Goal: Transaction & Acquisition: Subscribe to service/newsletter

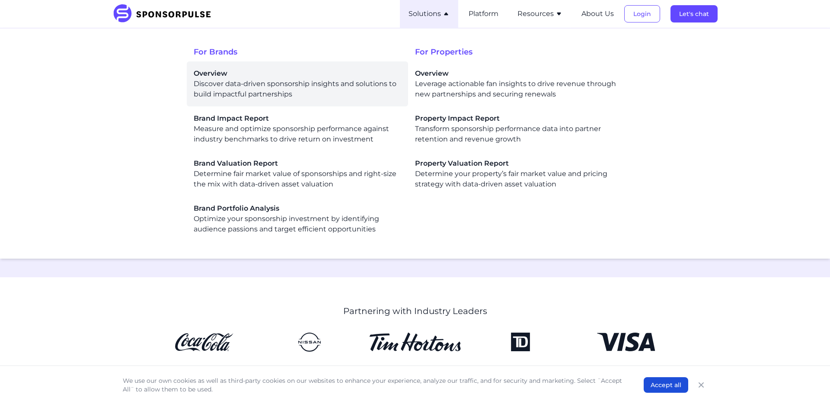
click at [246, 97] on div "Overview Discover data-driven sponsorship insights and solutions to build impac…" at bounding box center [297, 83] width 207 height 31
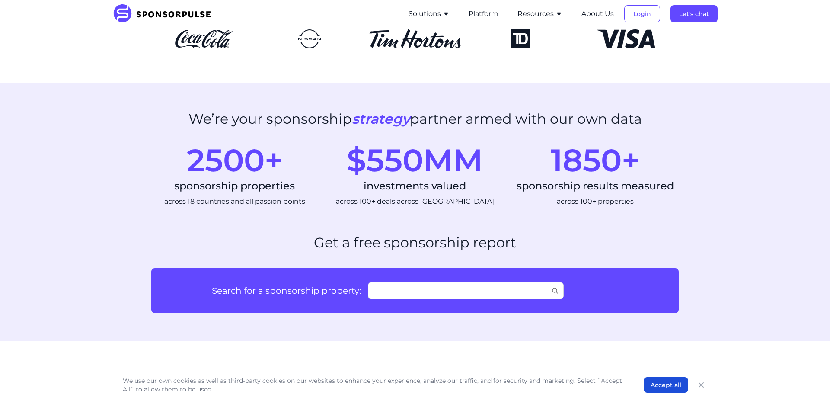
scroll to position [301, 0]
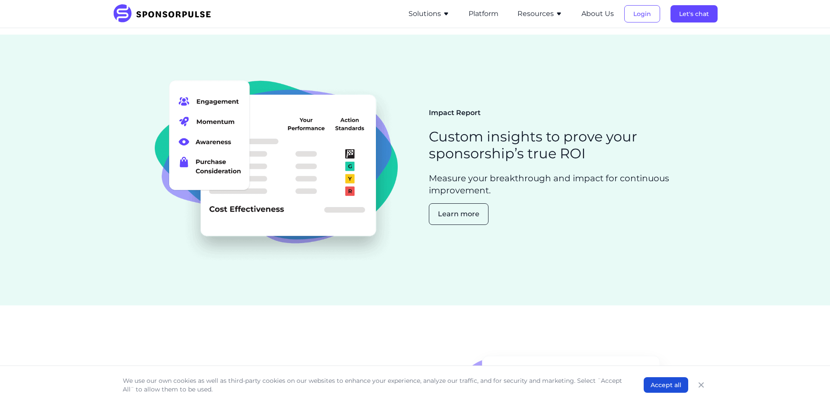
scroll to position [444, 0]
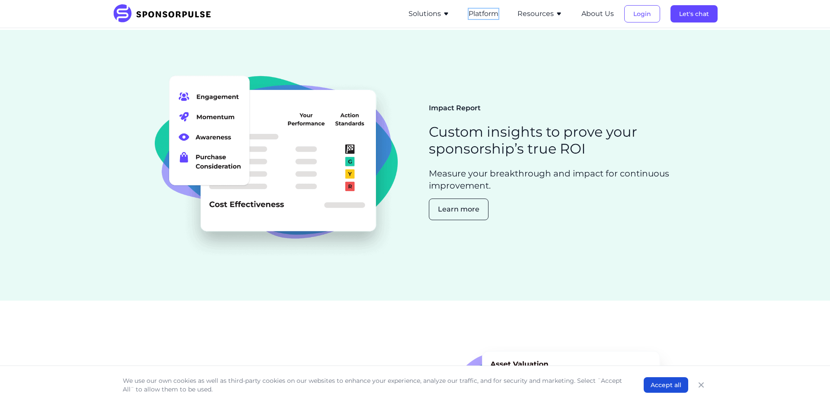
click at [481, 11] on button "Platform" at bounding box center [483, 14] width 30 height 10
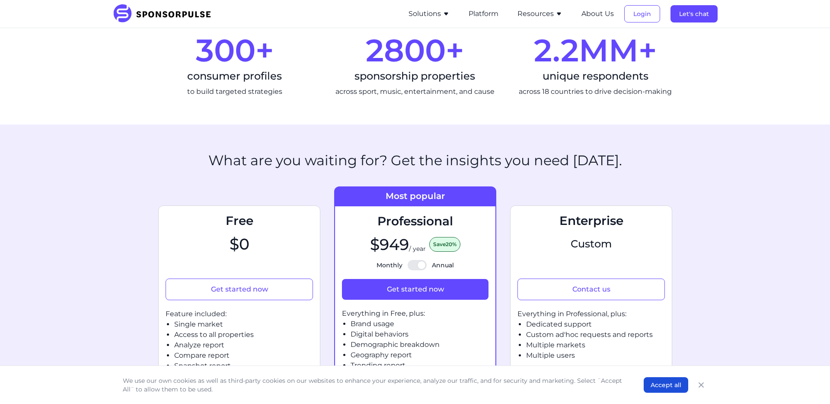
scroll to position [299, 0]
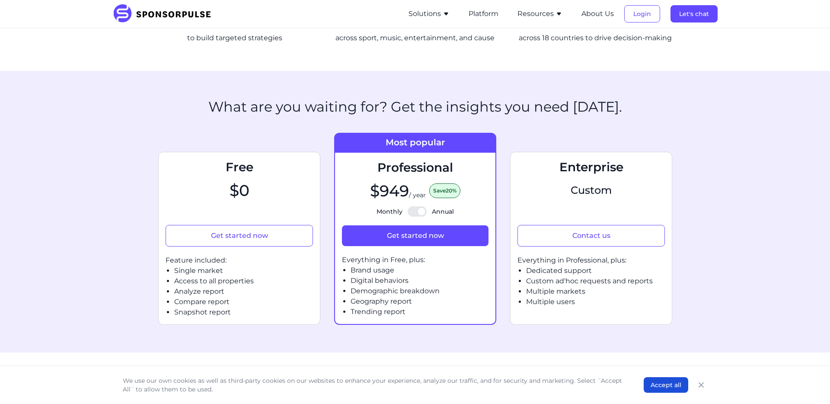
click at [426, 213] on div at bounding box center [416, 211] width 19 height 10
click at [415, 212] on input "Monthly Annual" at bounding box center [415, 211] width 0 height 0
click at [424, 213] on div at bounding box center [416, 211] width 19 height 10
click at [415, 212] on input "Monthly Annual" at bounding box center [415, 211] width 0 height 0
checkbox input "true"
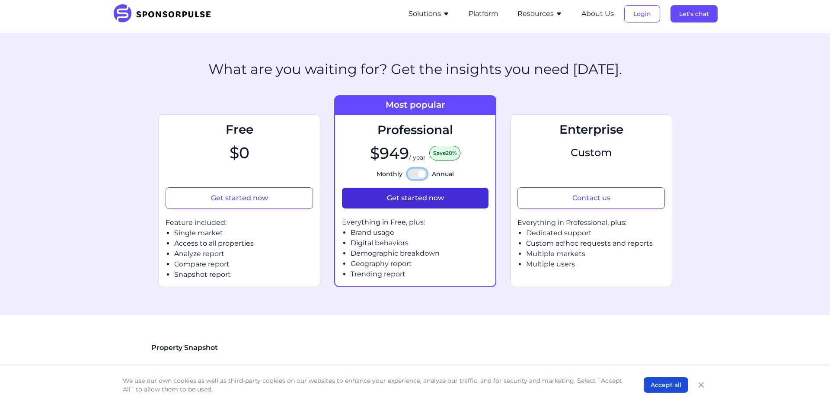
scroll to position [337, 0]
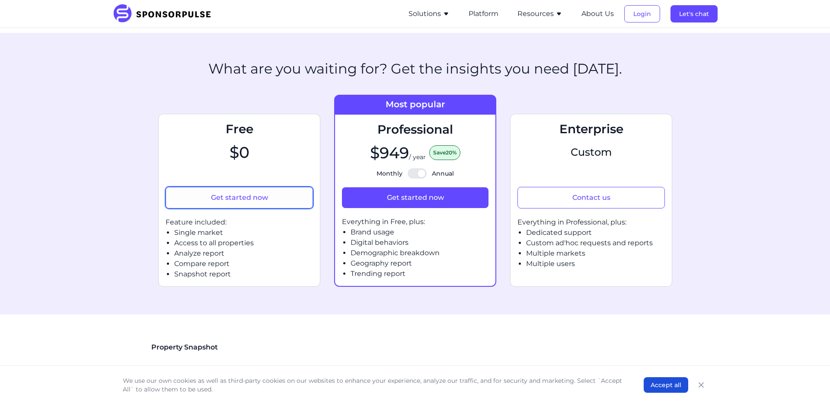
click at [249, 197] on button "Get started now" at bounding box center [238, 198] width 147 height 22
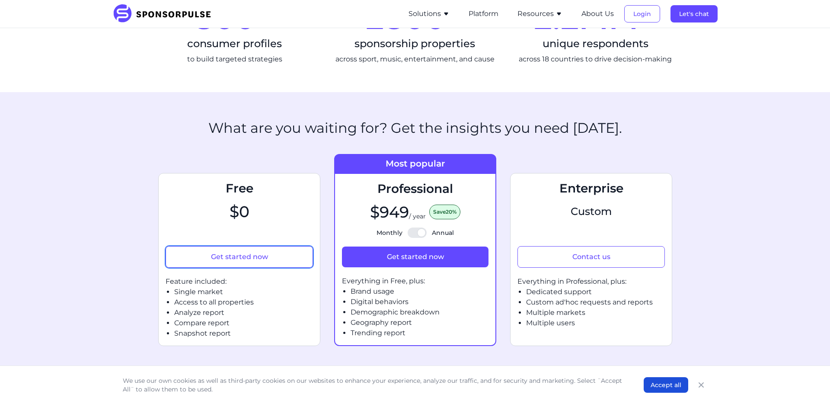
scroll to position [277, 0]
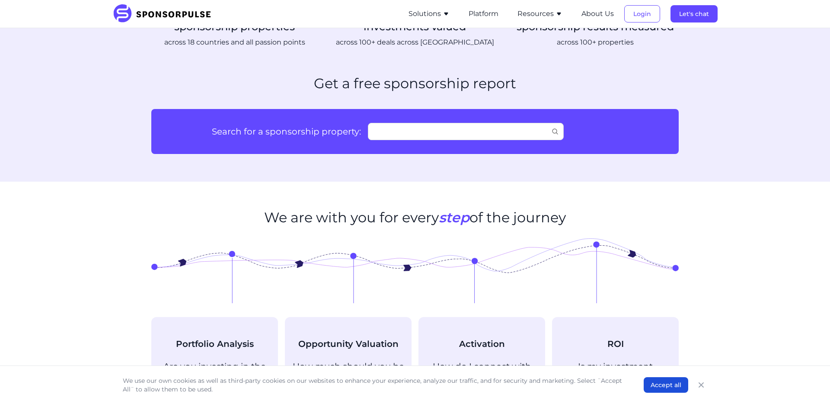
scroll to position [471, 0]
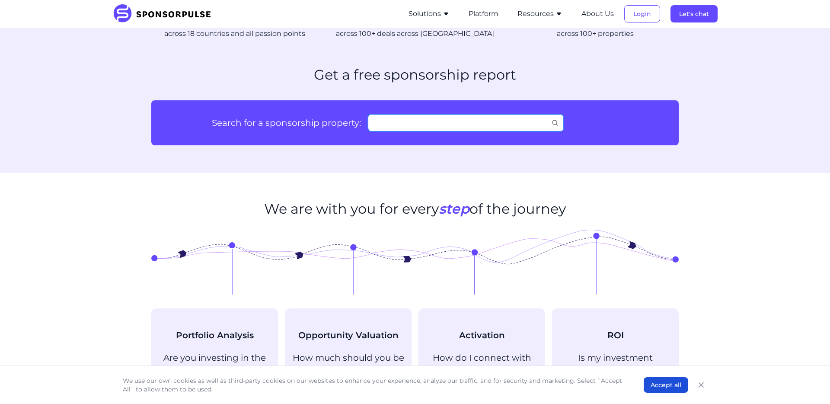
click at [532, 121] on input "Search for a sponsorship property:" at bounding box center [466, 122] width 196 height 17
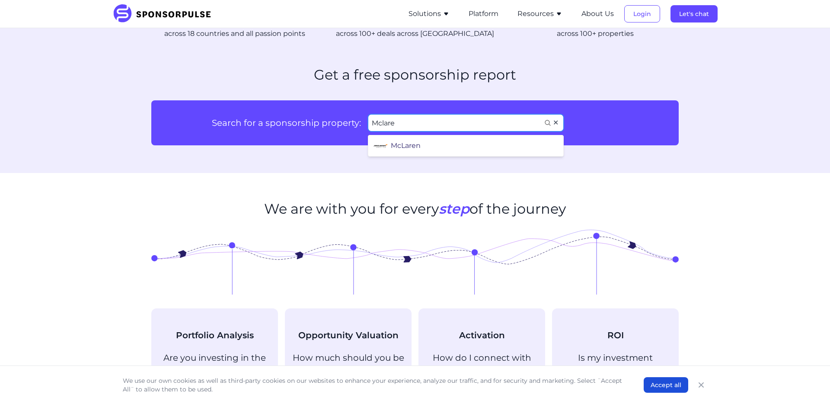
type input "Mclare"
click at [460, 145] on li "McLaren" at bounding box center [466, 145] width 193 height 21
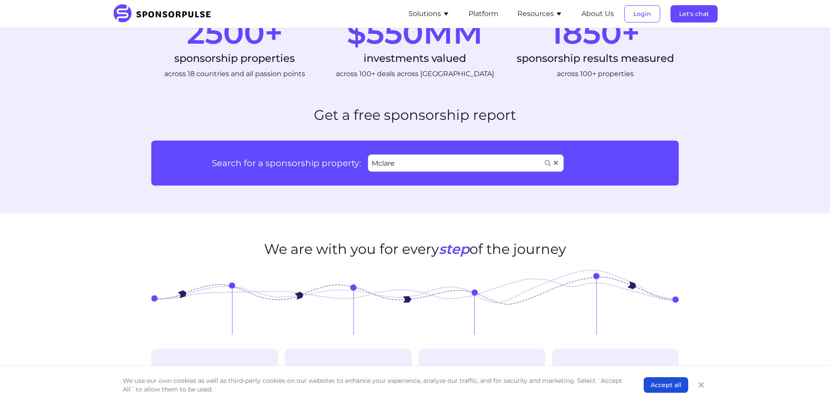
scroll to position [0, 0]
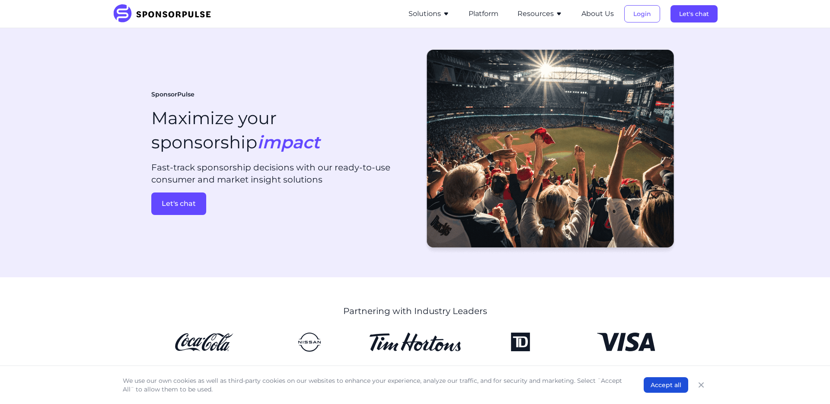
click at [192, 14] on img at bounding box center [164, 13] width 105 height 19
click at [443, 13] on icon "button" at bounding box center [445, 13] width 7 height 7
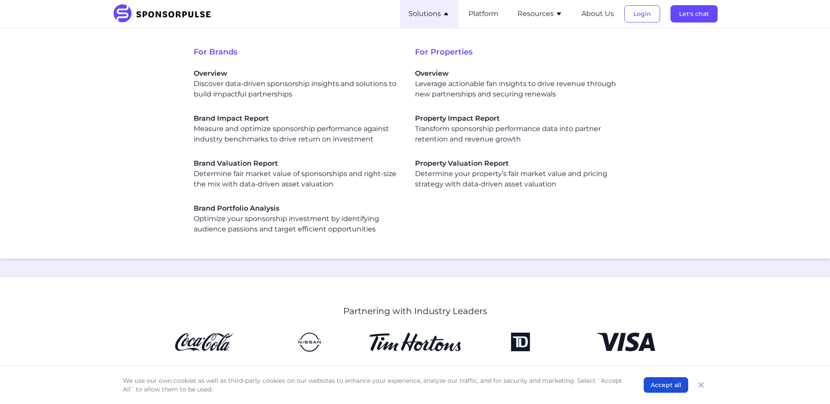
click at [155, 19] on img at bounding box center [164, 13] width 105 height 19
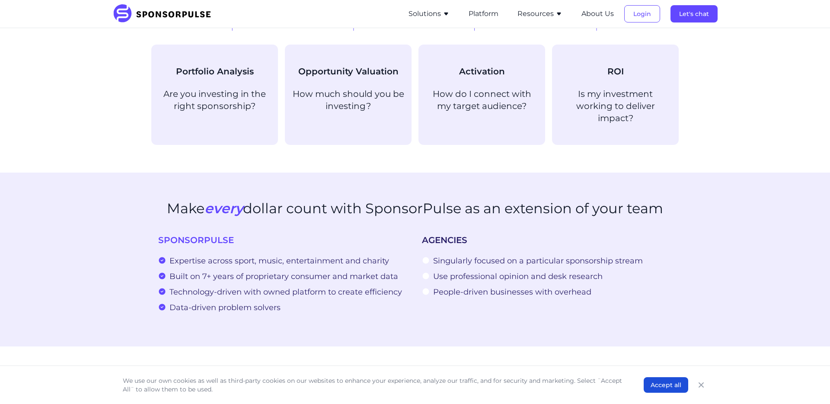
scroll to position [1043, 0]
